Goal: Task Accomplishment & Management: Complete application form

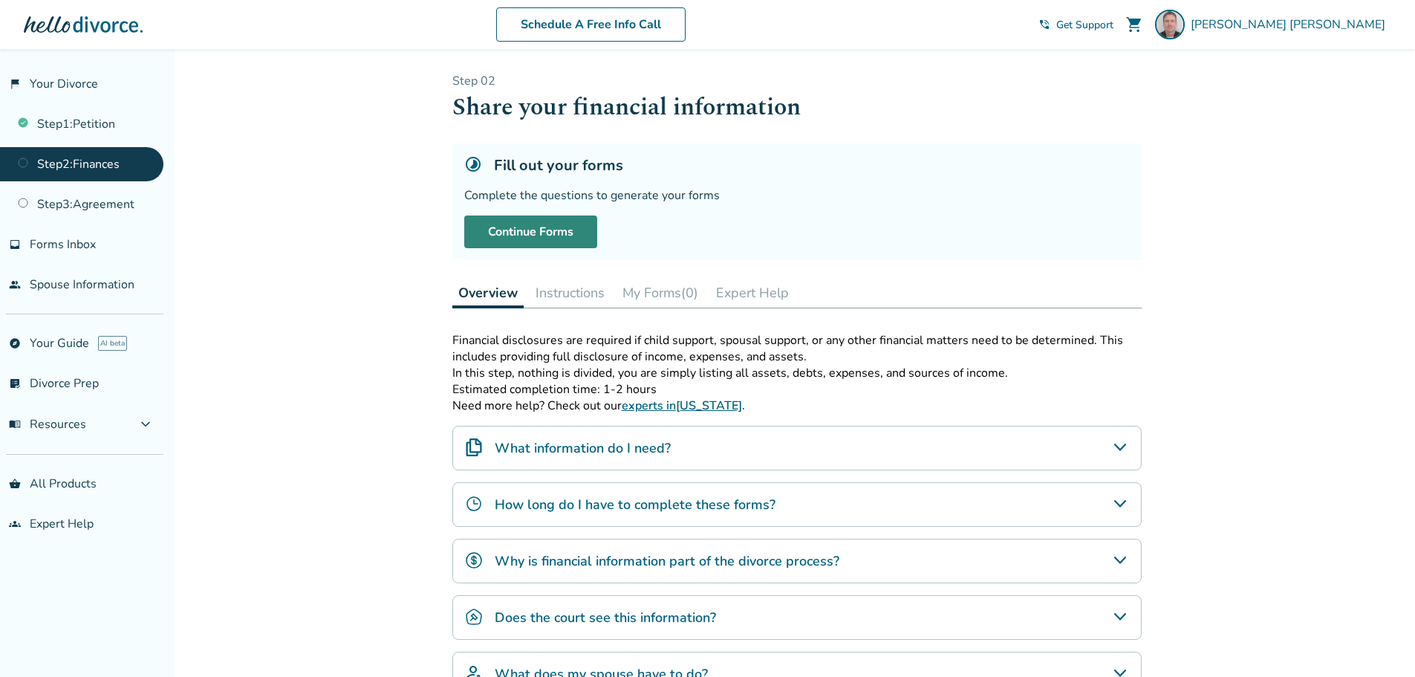
click at [535, 223] on link "Continue Forms" at bounding box center [530, 231] width 133 height 33
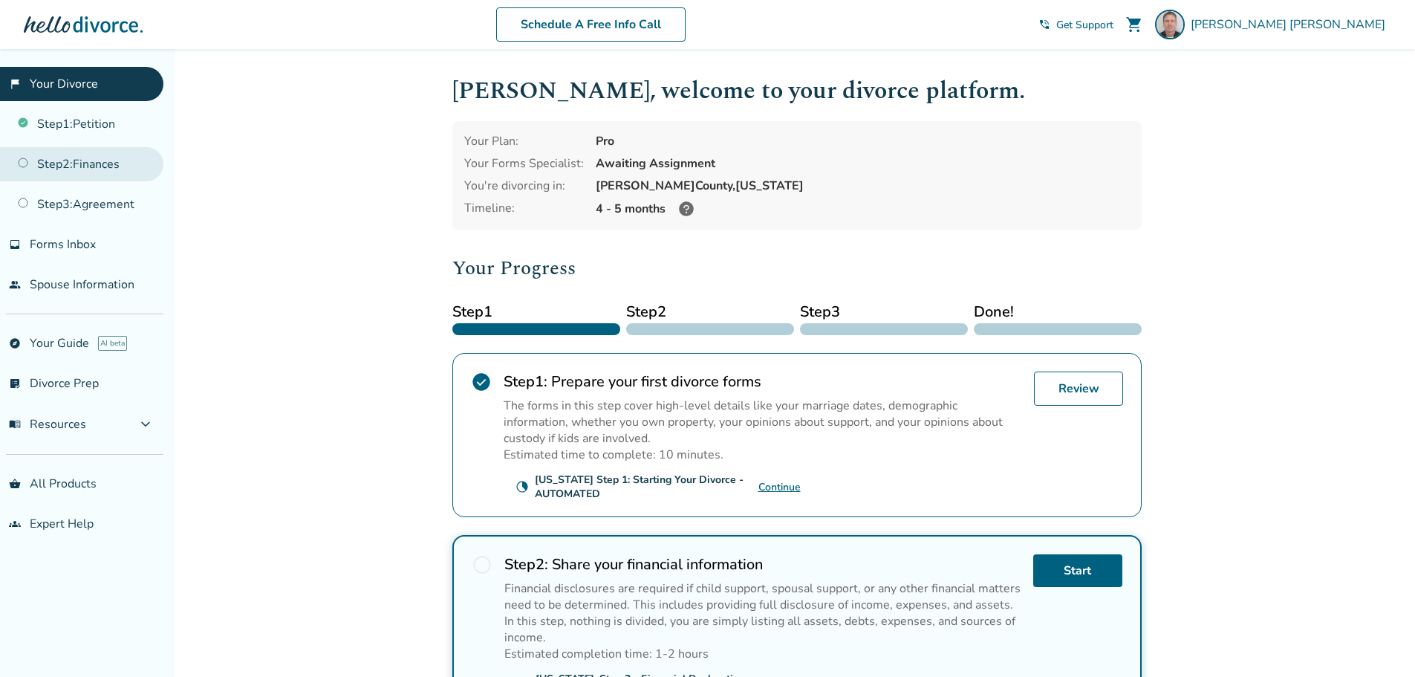
click at [45, 166] on link "Step 2 : Finances" at bounding box center [81, 164] width 163 height 34
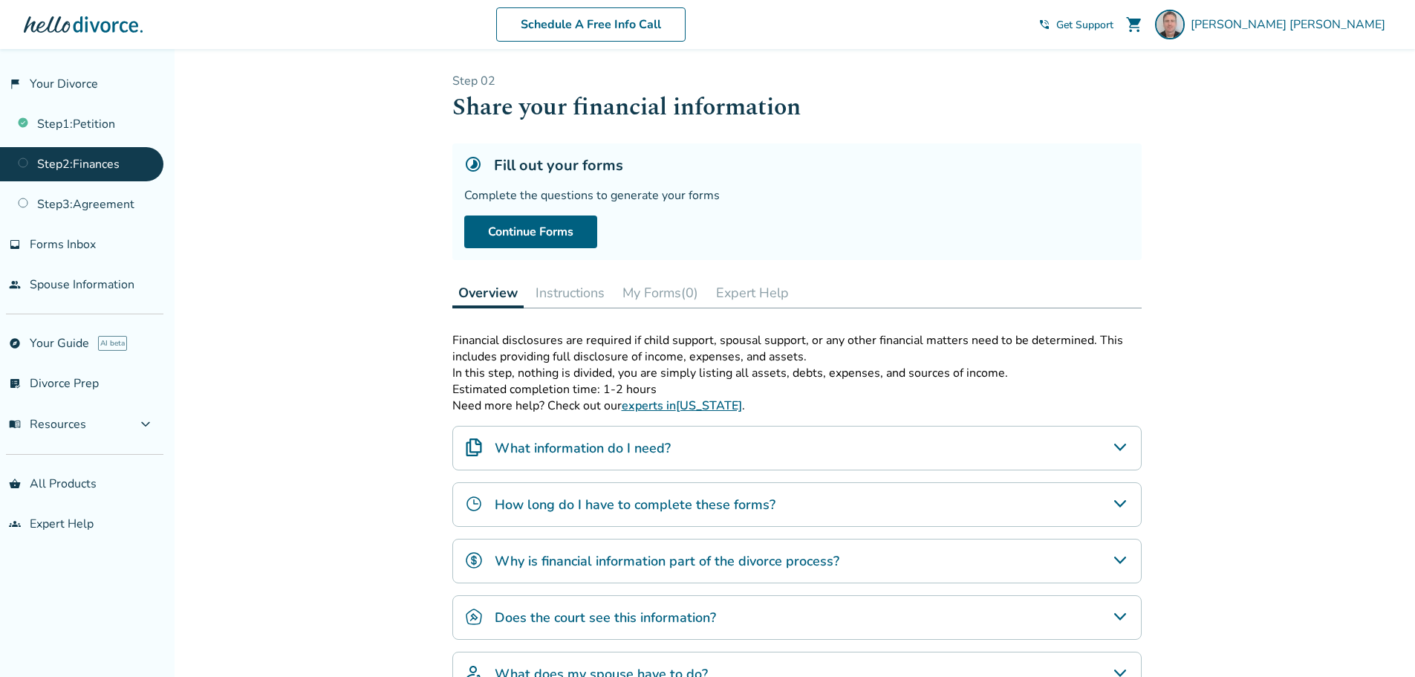
click at [592, 299] on button "Instructions" at bounding box center [570, 293] width 81 height 30
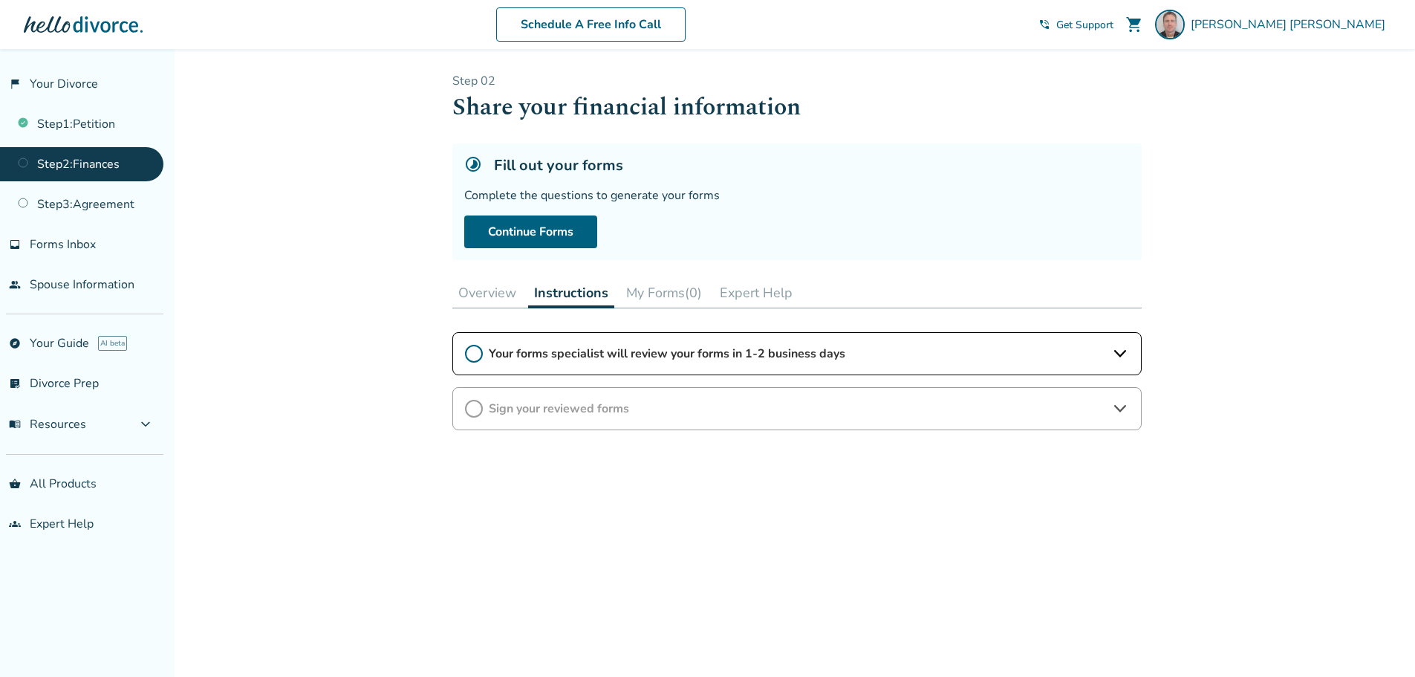
click at [1119, 345] on icon at bounding box center [1120, 354] width 18 height 18
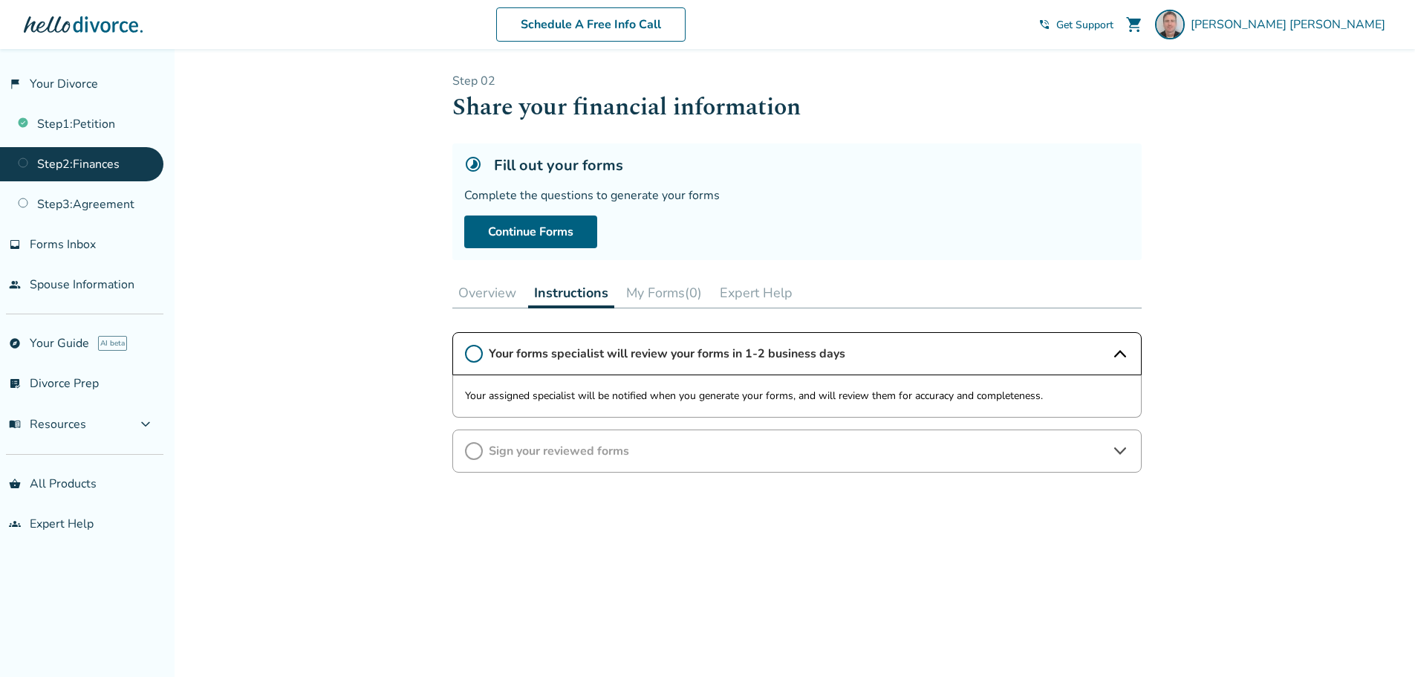
click at [661, 295] on button "My Forms (0)" at bounding box center [664, 293] width 88 height 30
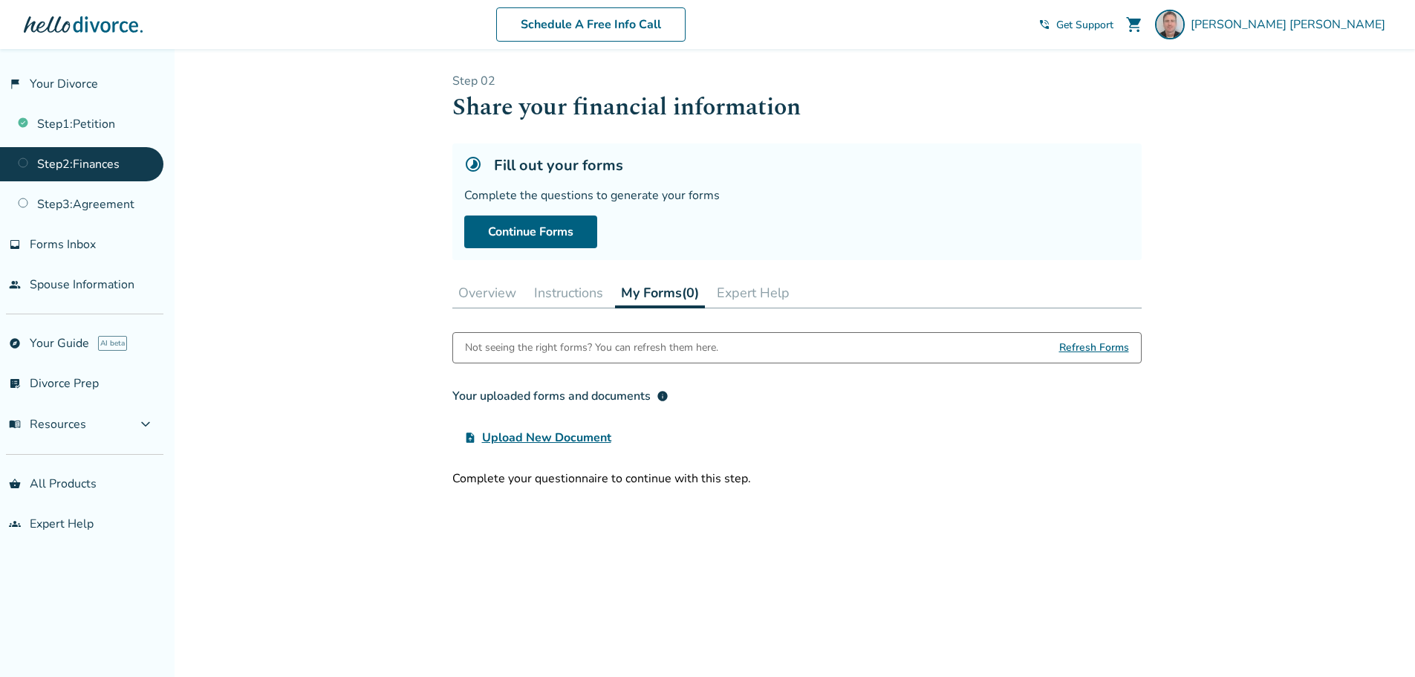
click at [773, 288] on button "Expert Help" at bounding box center [753, 293] width 85 height 30
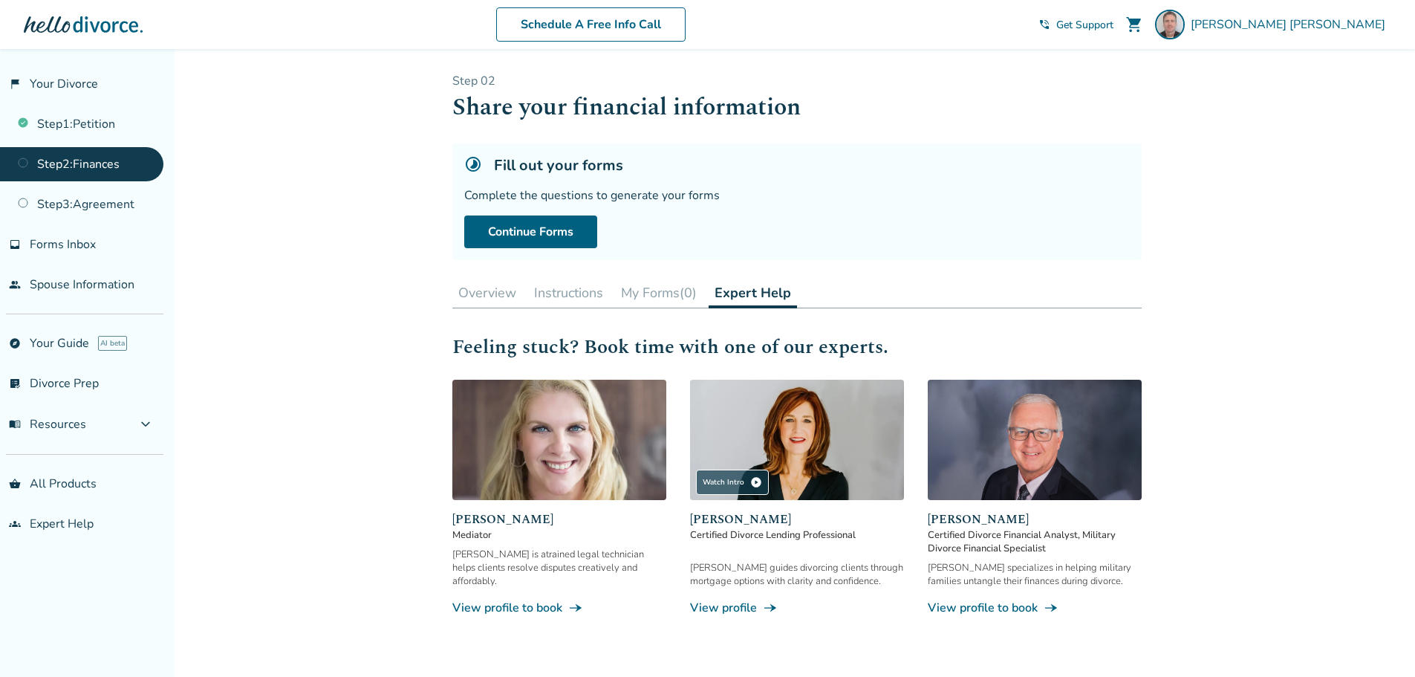
click at [91, 169] on link "Step 2 : Finances" at bounding box center [81, 164] width 163 height 34
click at [558, 240] on link "Continue Forms" at bounding box center [530, 231] width 133 height 33
